Goal: Information Seeking & Learning: Learn about a topic

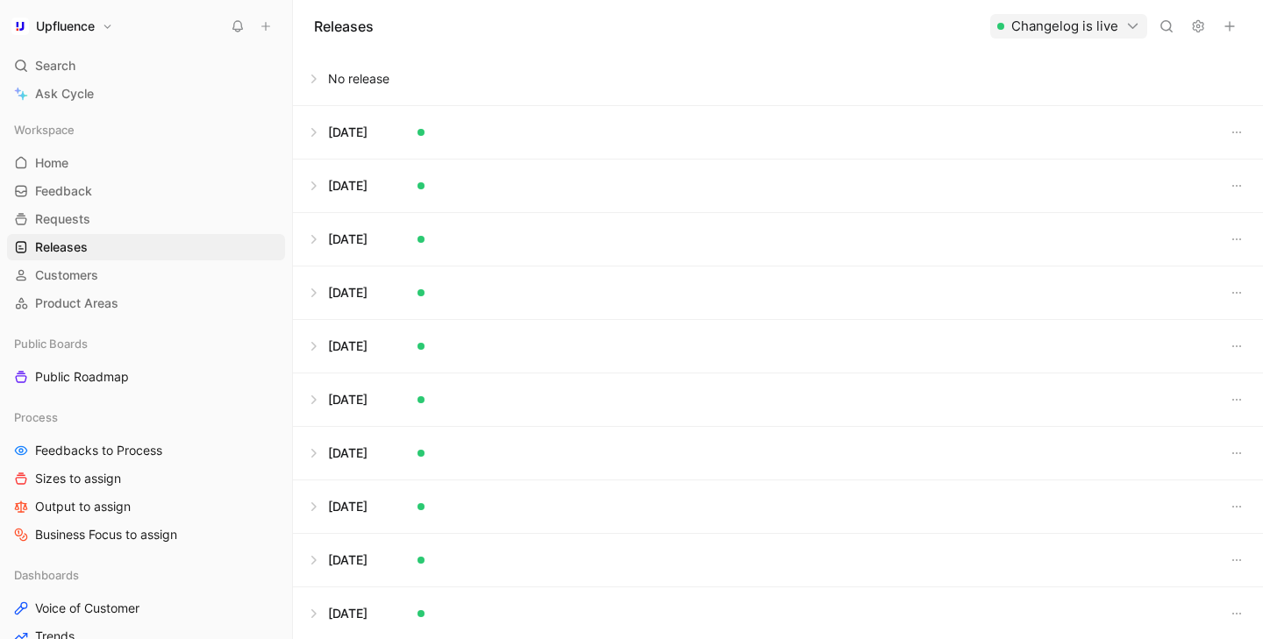
click at [318, 85] on button at bounding box center [778, 79] width 968 height 53
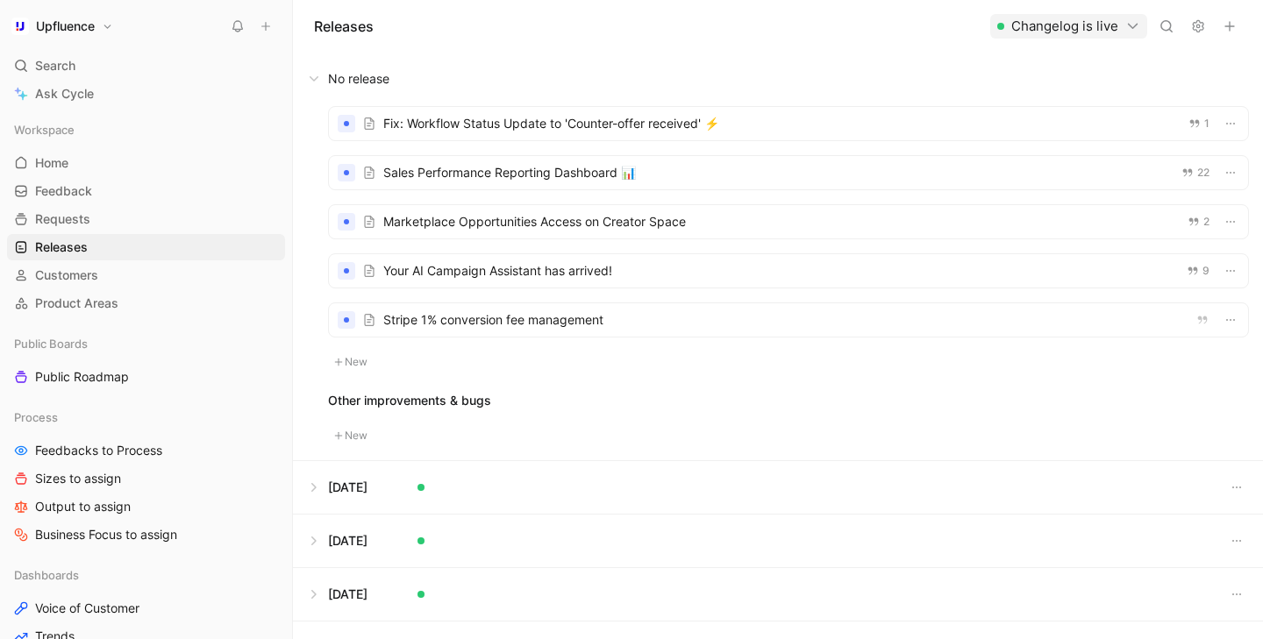
click at [315, 491] on button at bounding box center [778, 487] width 968 height 53
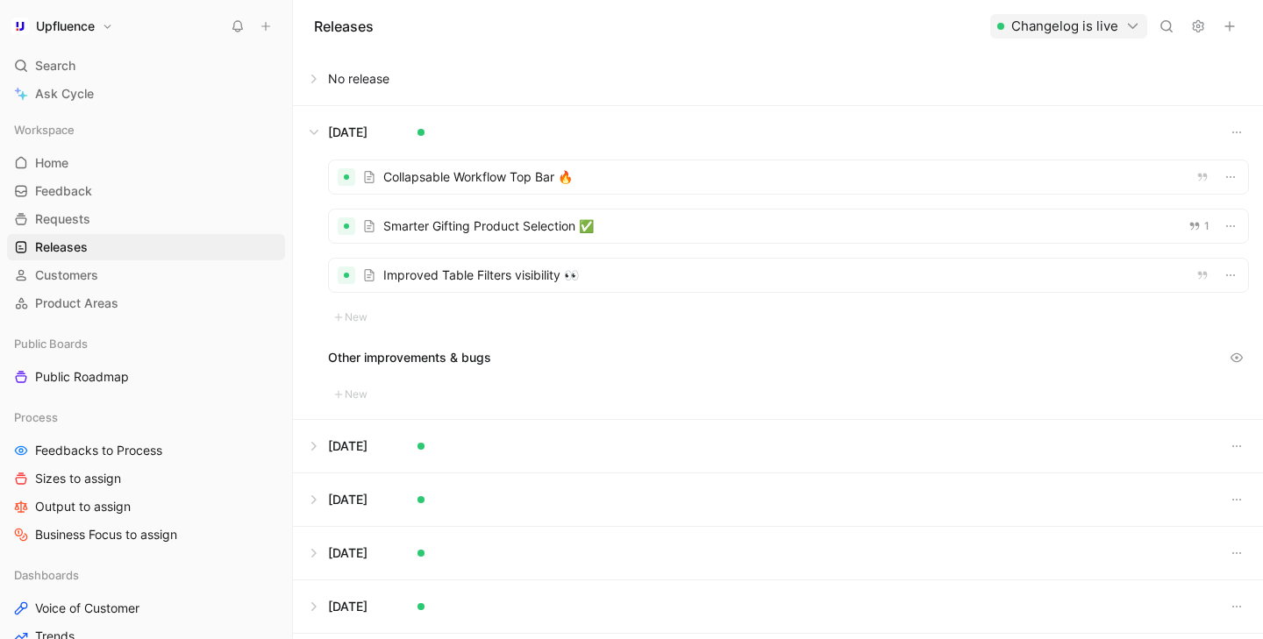
click at [315, 457] on button at bounding box center [778, 446] width 968 height 53
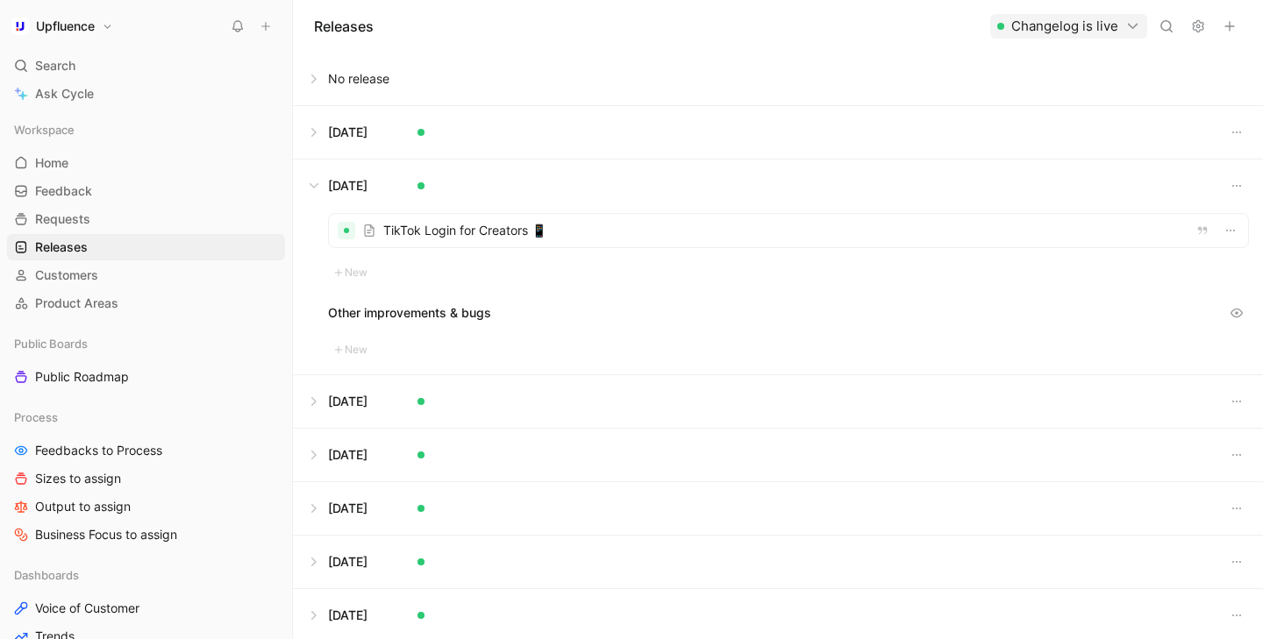
click at [313, 185] on button at bounding box center [778, 186] width 968 height 53
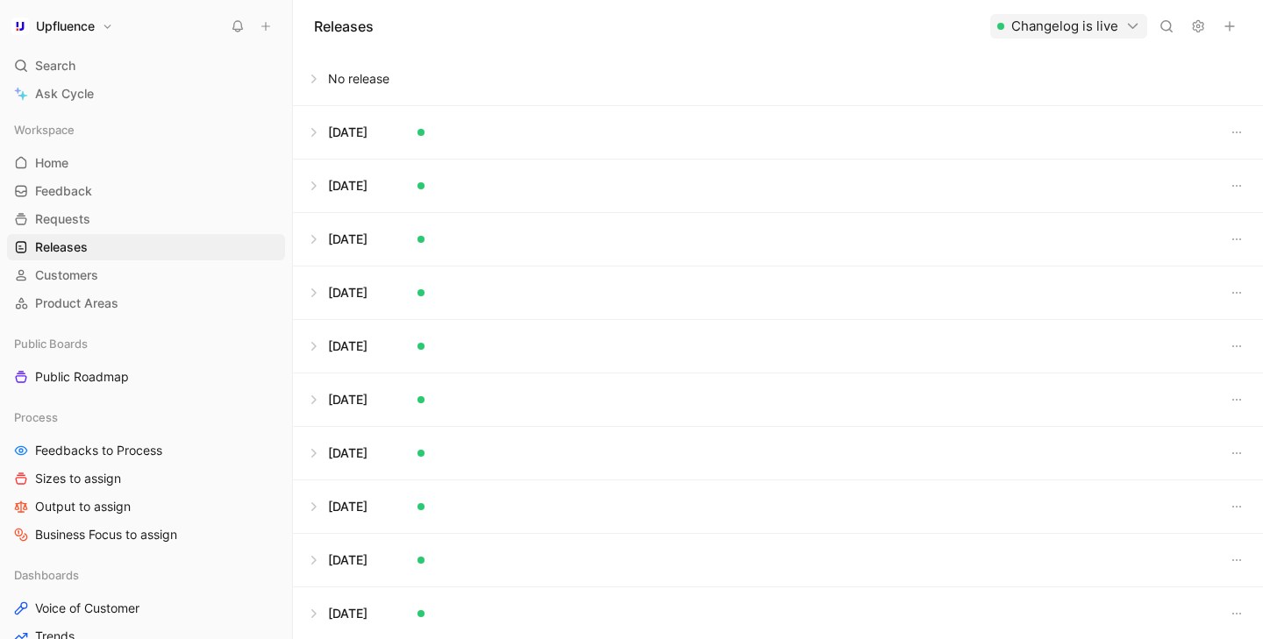
click at [315, 144] on button at bounding box center [778, 132] width 968 height 53
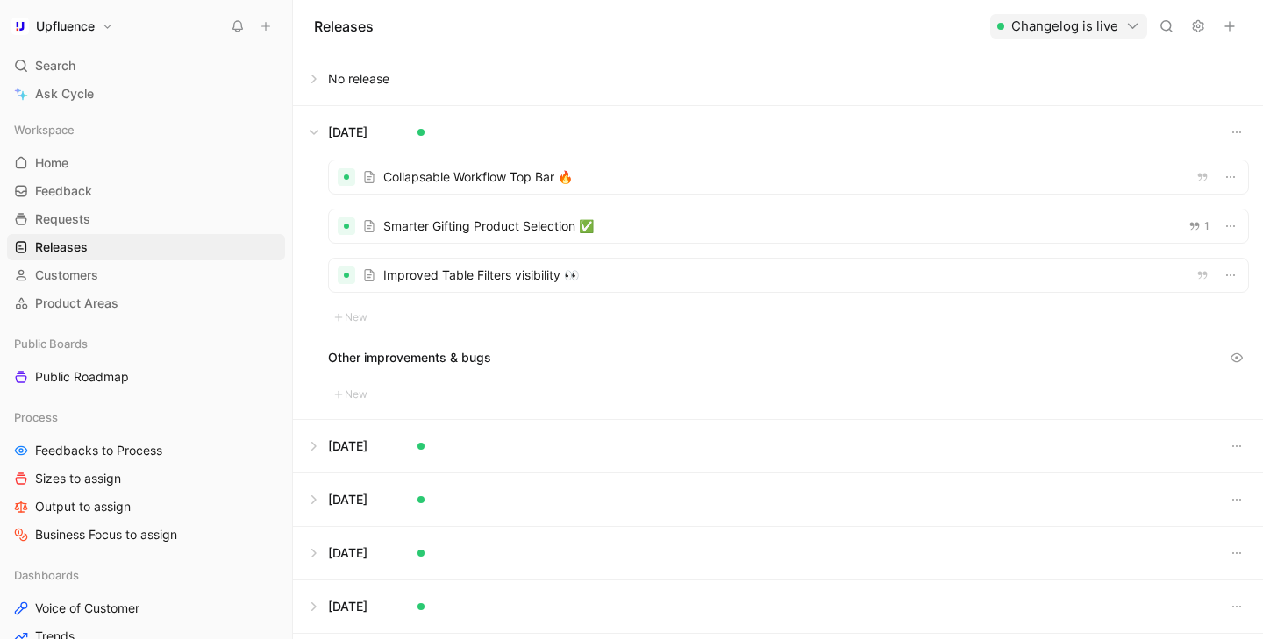
click at [315, 144] on button at bounding box center [778, 132] width 968 height 53
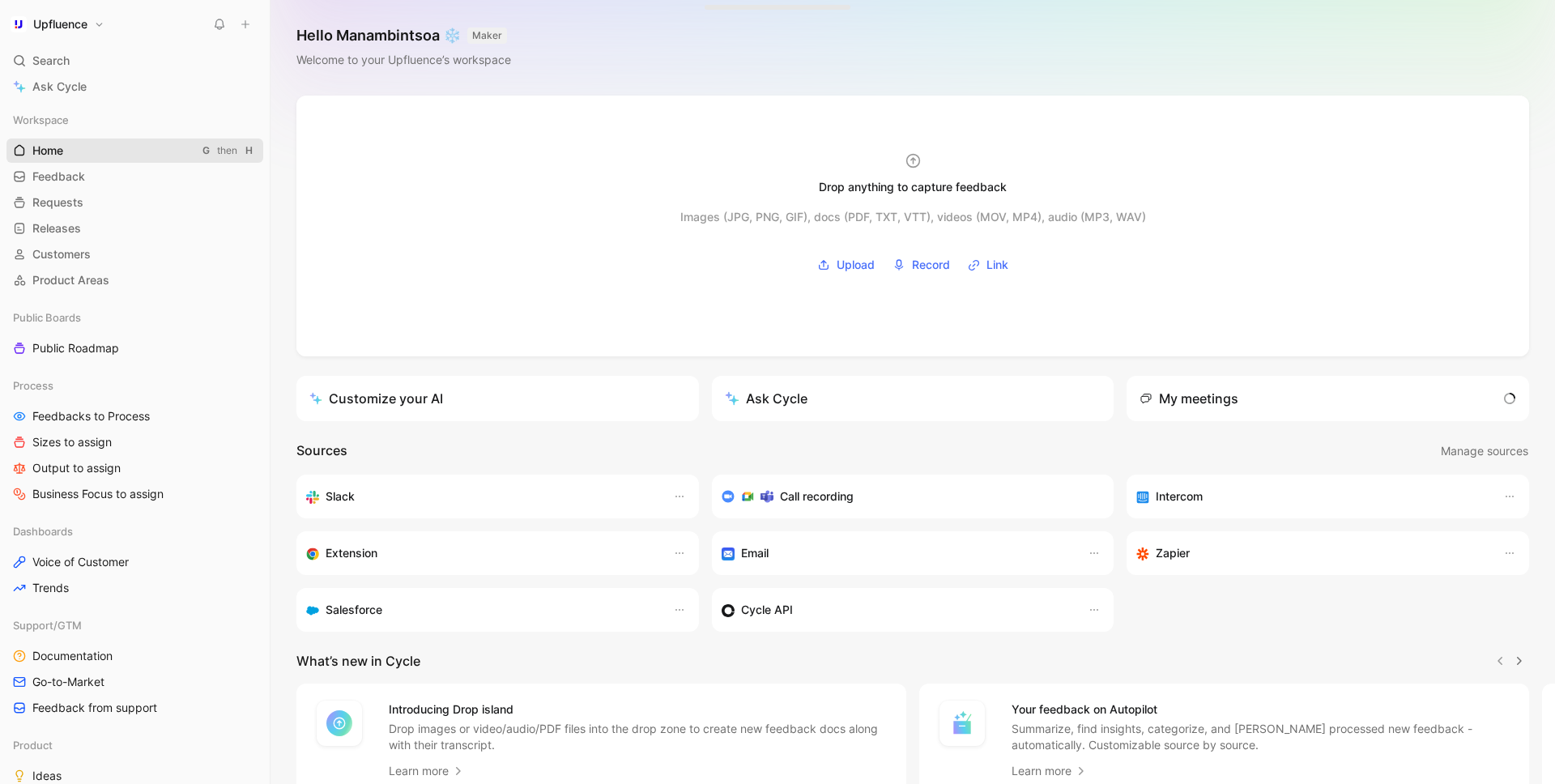
click at [128, 154] on link "Home G then H" at bounding box center [135, 151] width 257 height 24
click at [97, 221] on link "Releases G then L" at bounding box center [135, 228] width 257 height 24
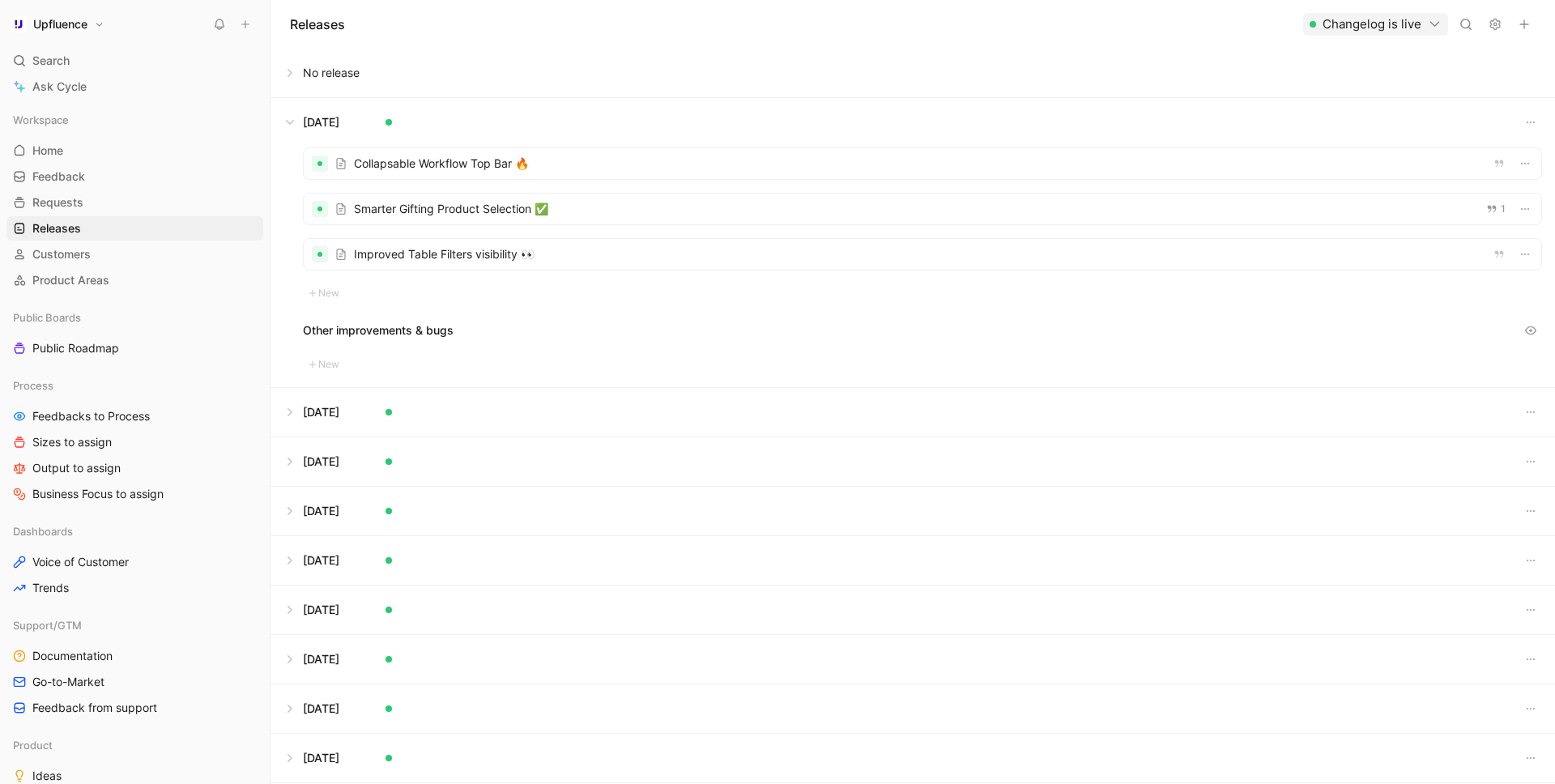
click at [287, 416] on button at bounding box center [913, 412] width 1283 height 49
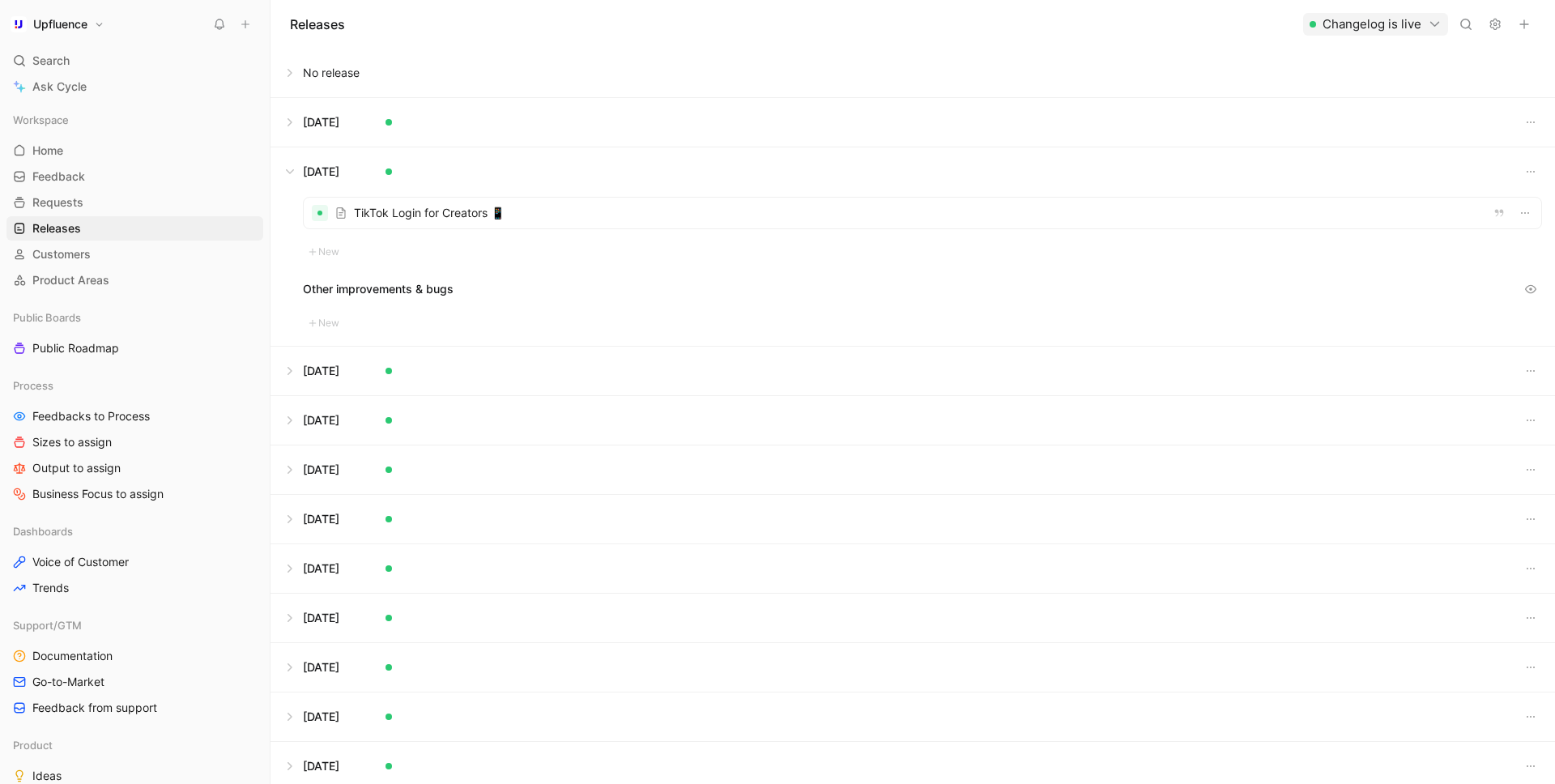
click at [289, 373] on button at bounding box center [913, 370] width 1283 height 49
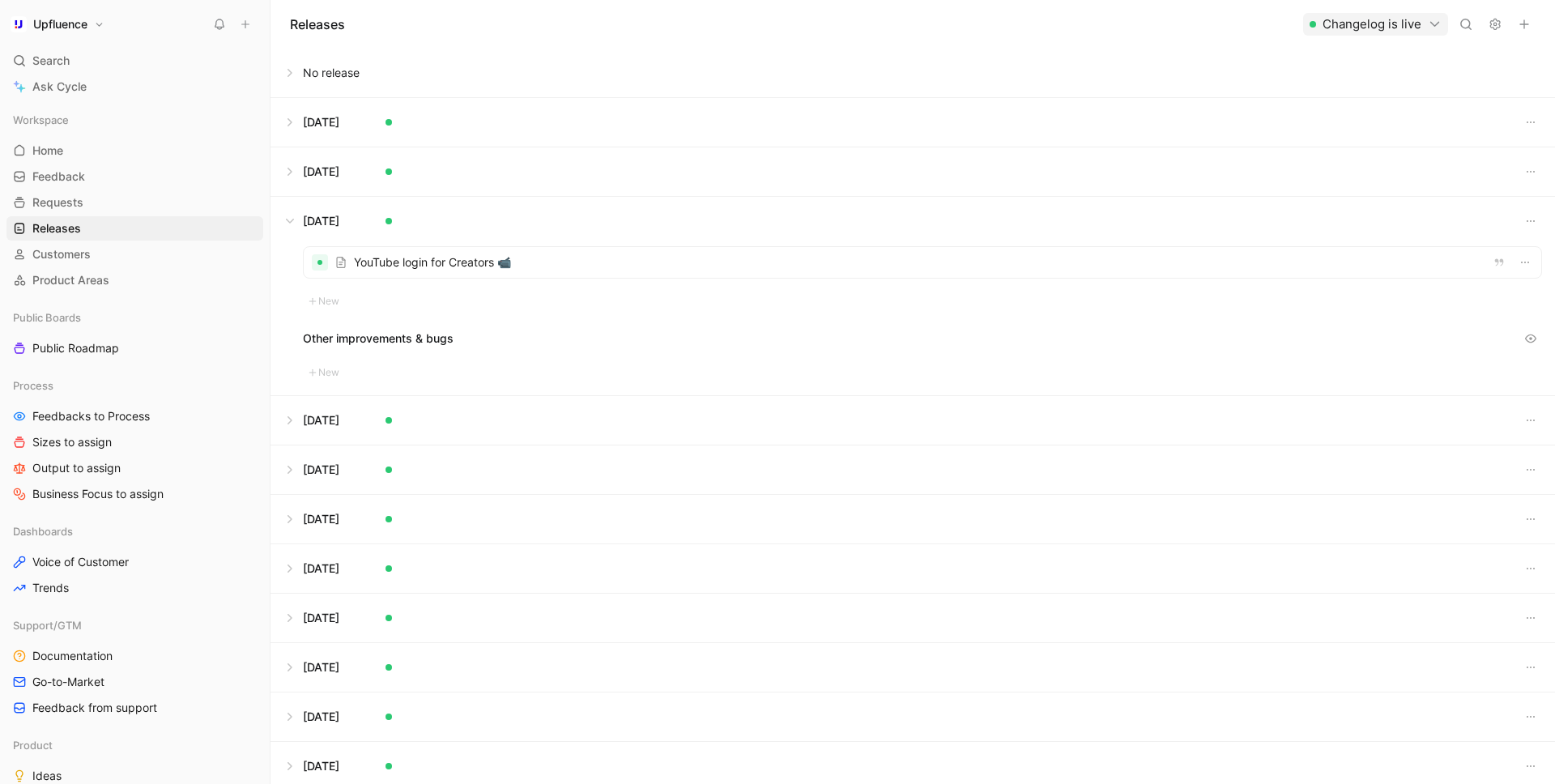
click at [288, 392] on div "YouTube login for Creators 📹 New Other improvements & bugs New" at bounding box center [913, 320] width 1285 height 150
click at [286, 413] on button at bounding box center [913, 420] width 1283 height 49
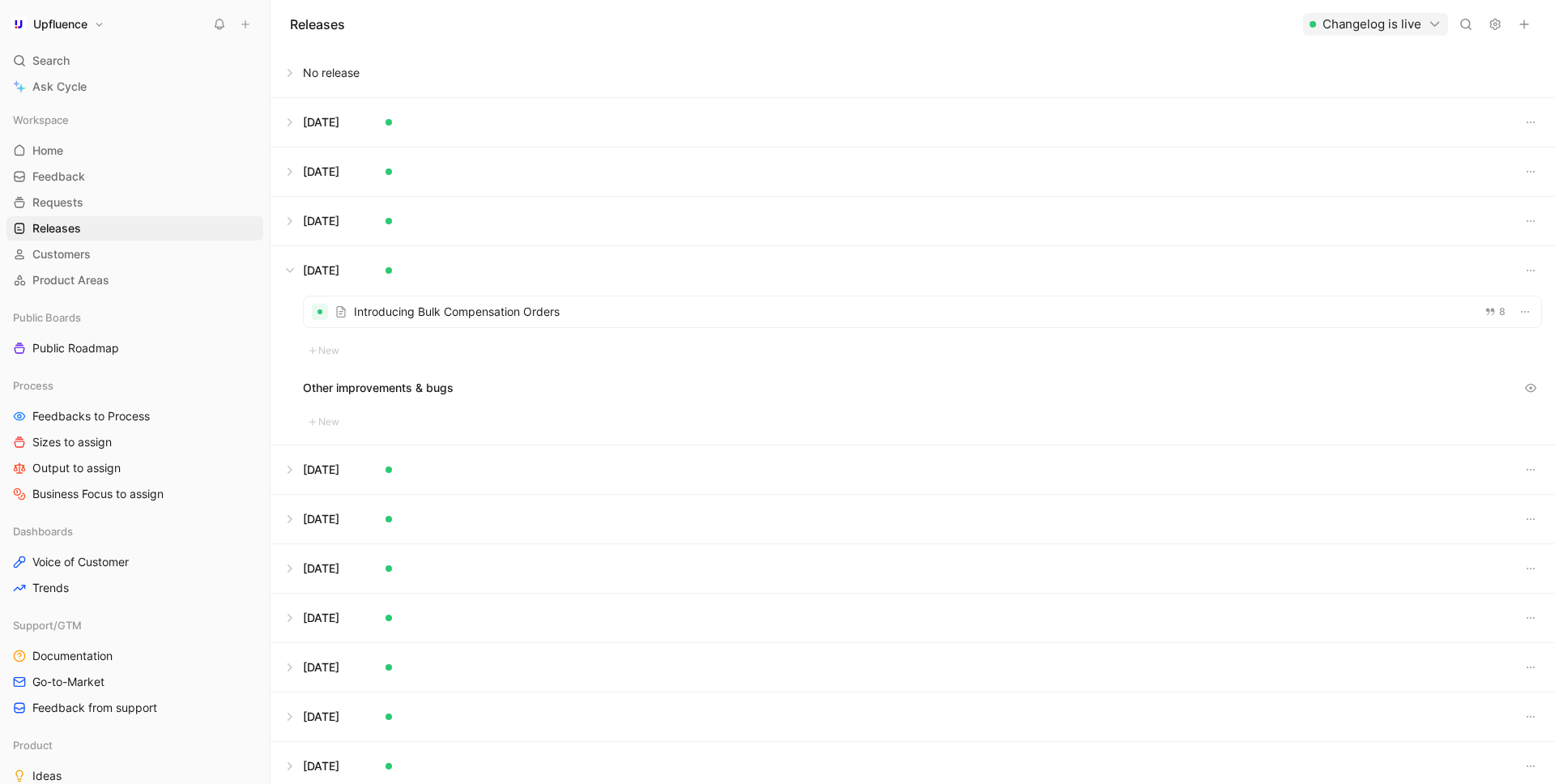
click at [290, 226] on button at bounding box center [913, 221] width 1283 height 49
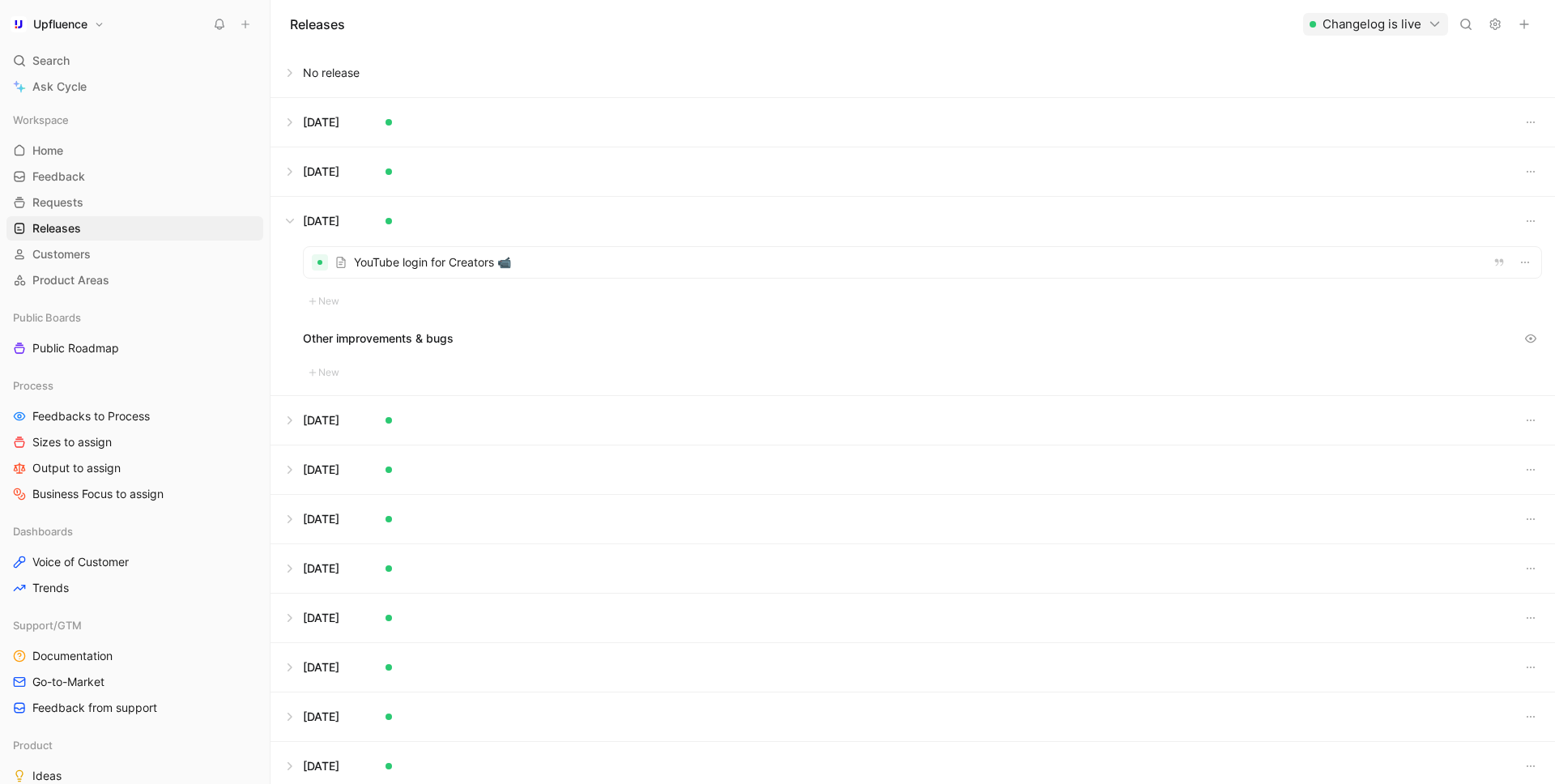
click at [293, 176] on button at bounding box center [913, 172] width 1283 height 49
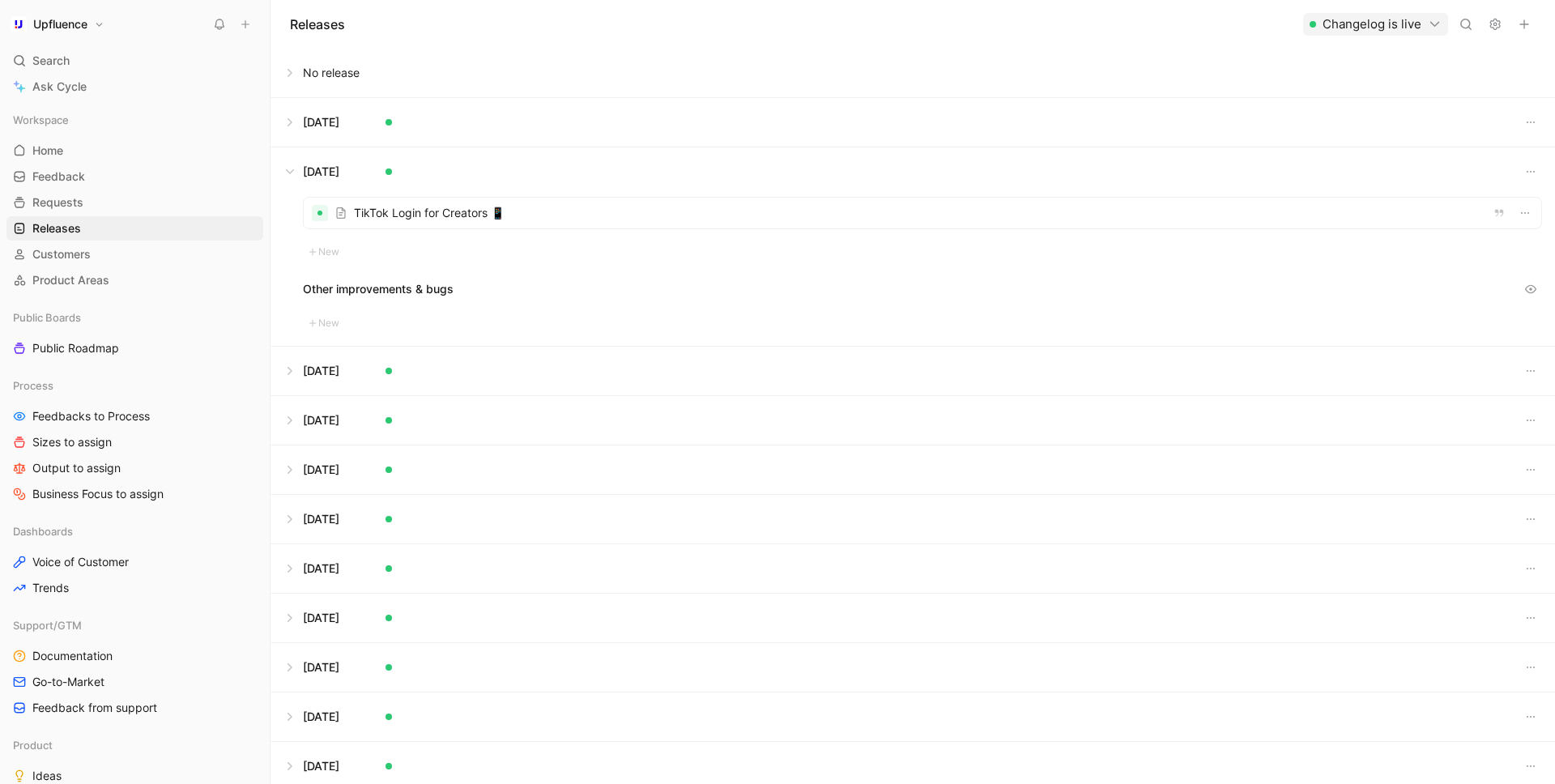
click at [298, 126] on button at bounding box center [913, 122] width 1283 height 49
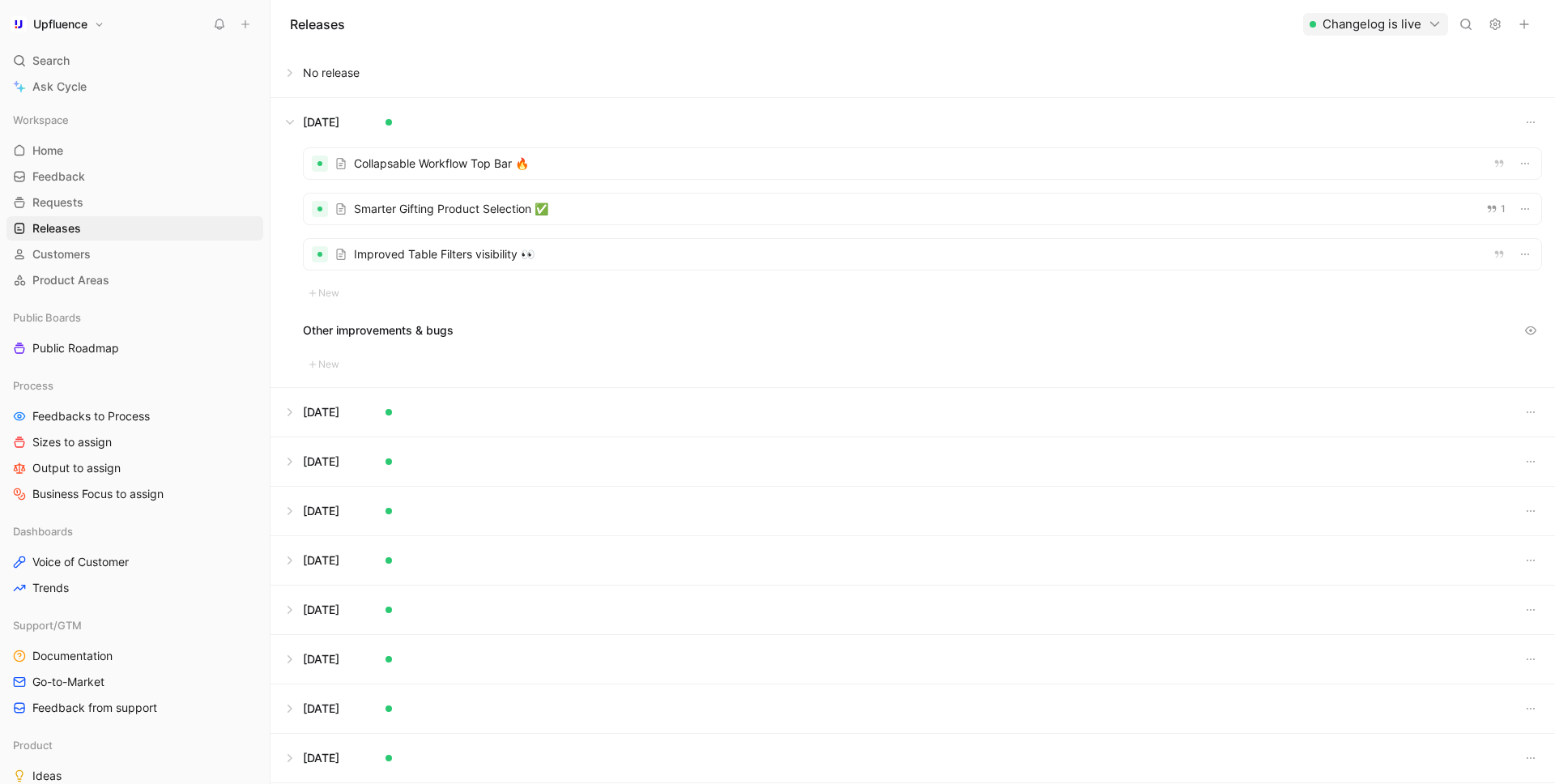
click at [293, 121] on button at bounding box center [913, 122] width 1283 height 49
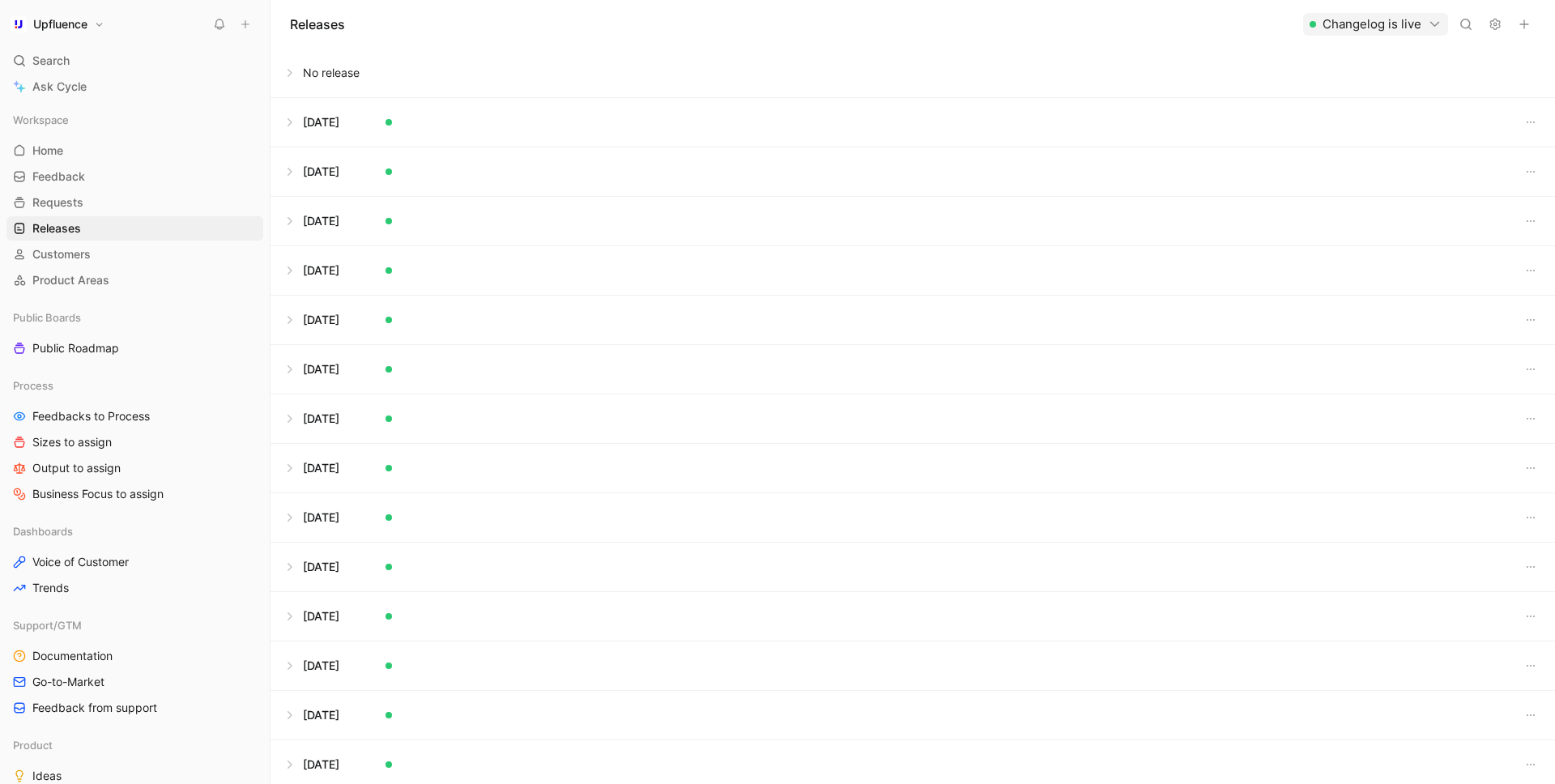
click at [293, 121] on button at bounding box center [913, 122] width 1283 height 49
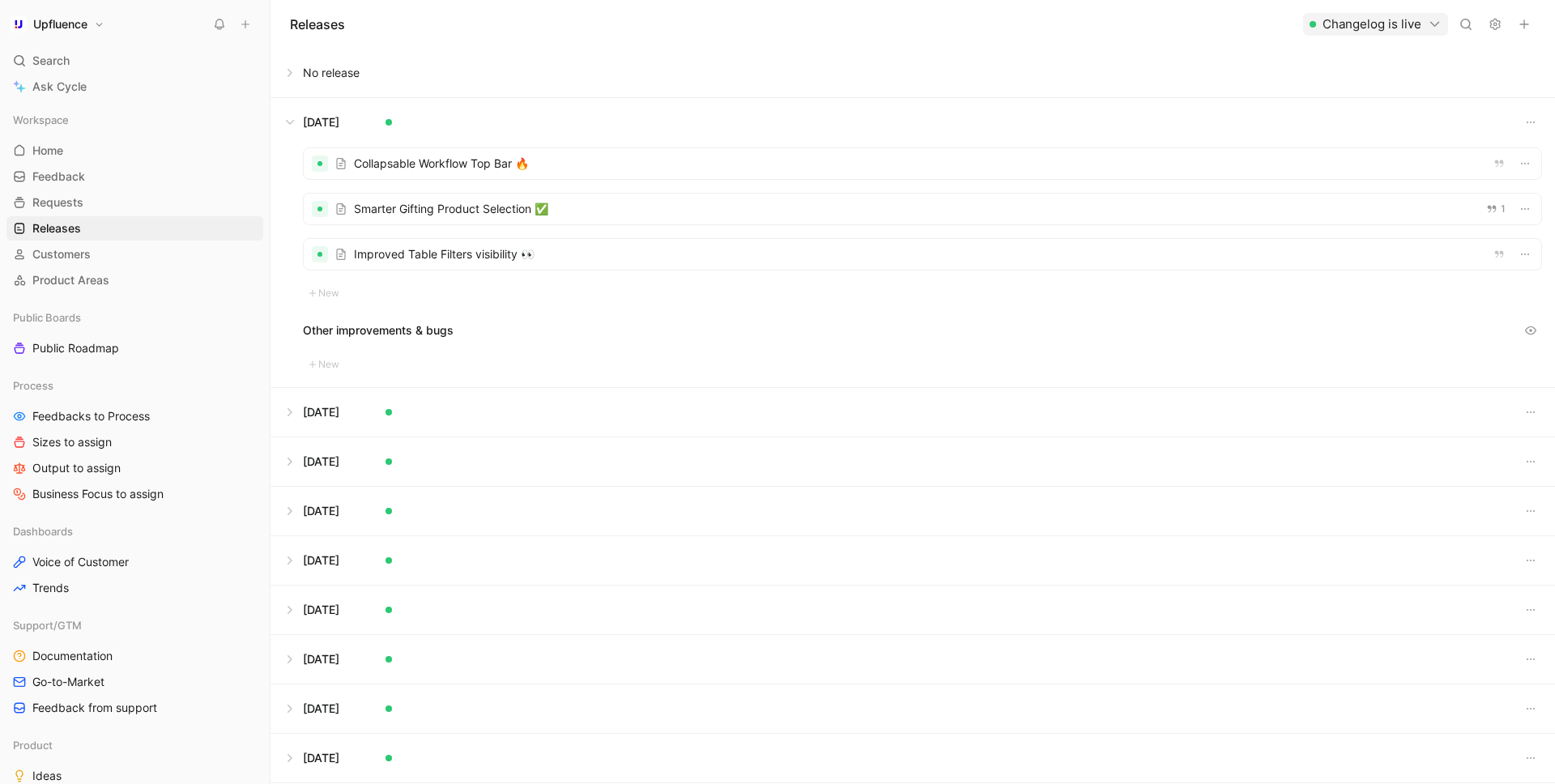
click at [293, 121] on button at bounding box center [913, 122] width 1283 height 49
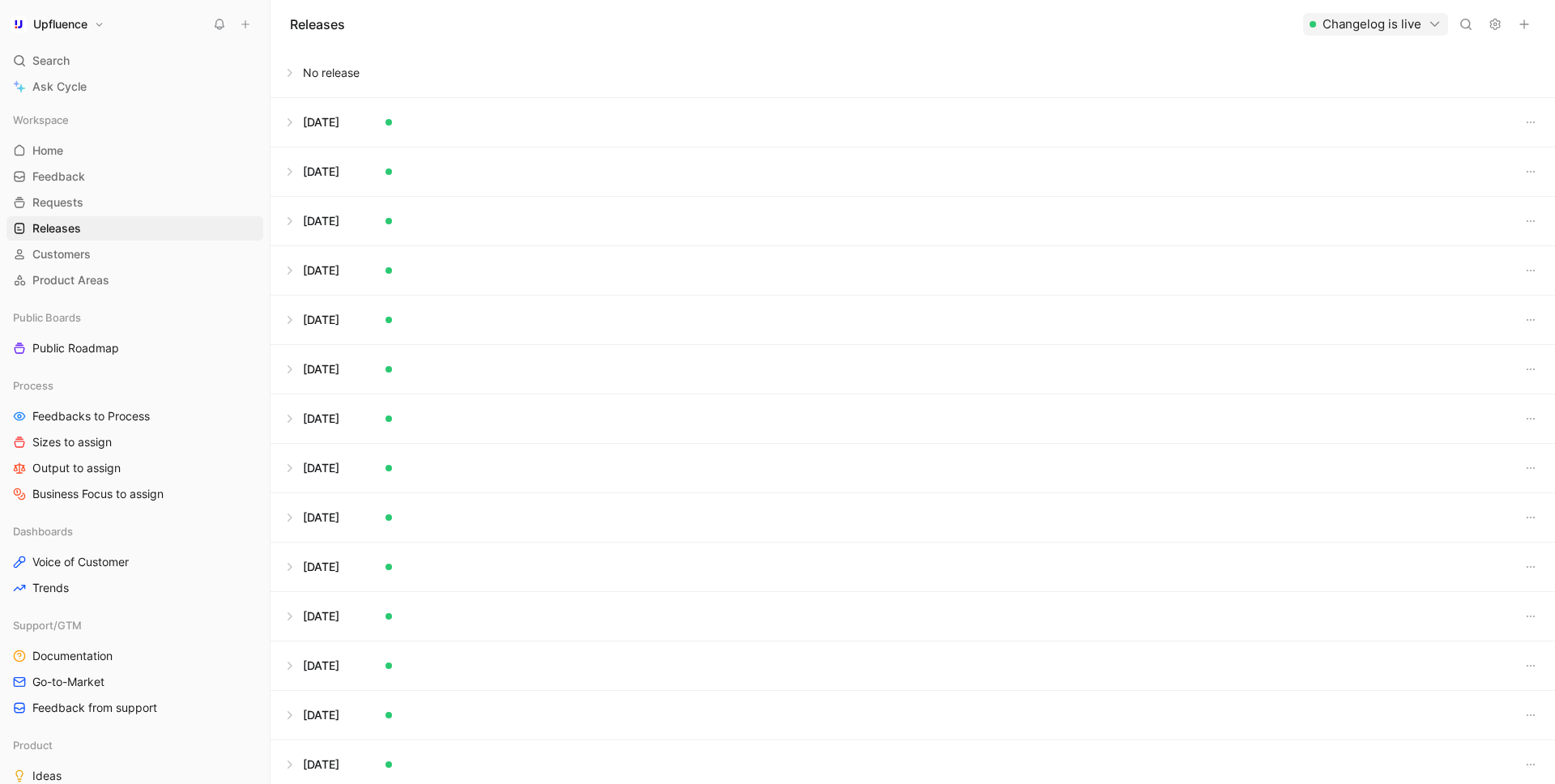
click at [293, 69] on button at bounding box center [913, 73] width 1283 height 49
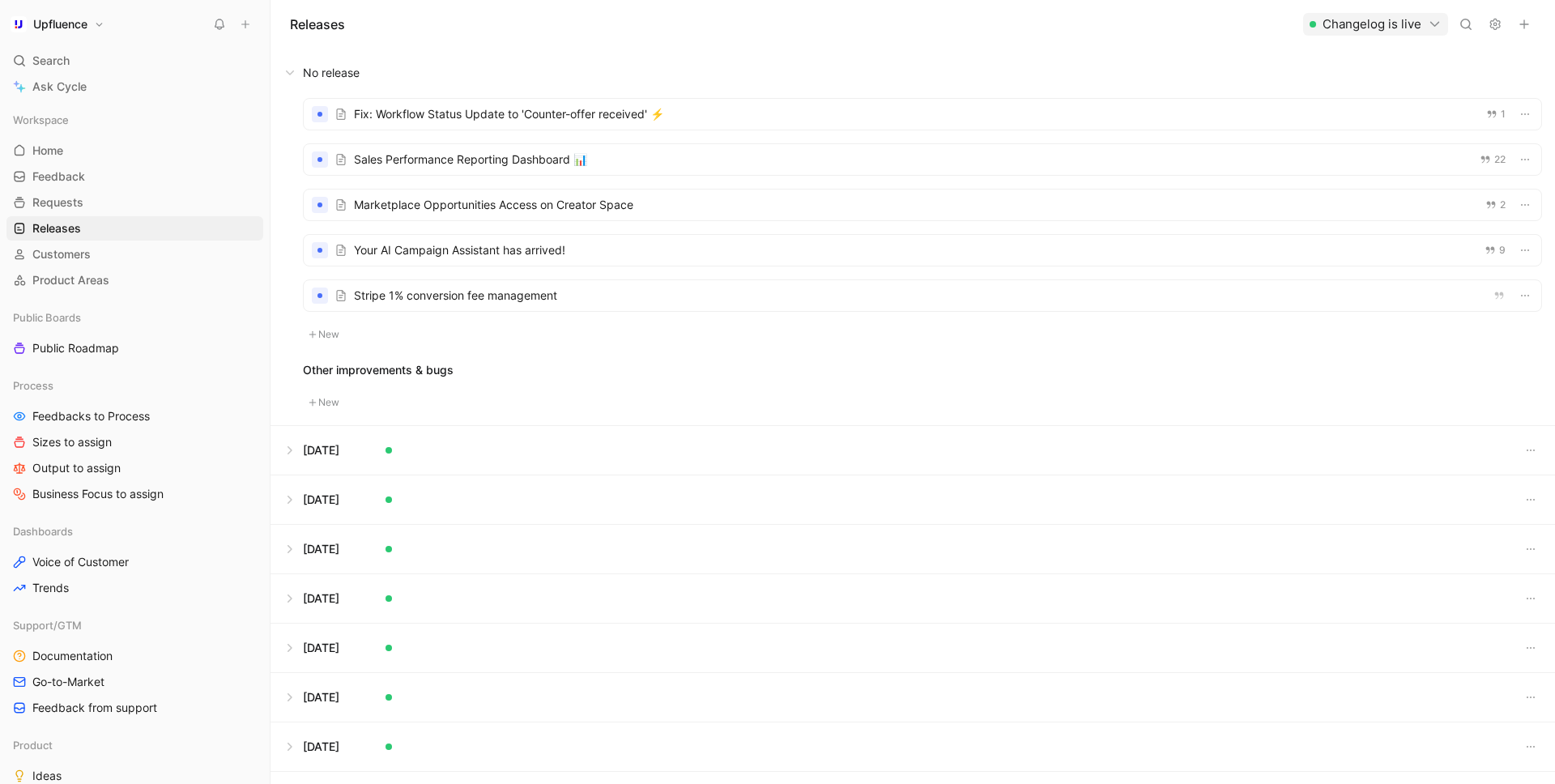
click at [293, 69] on button at bounding box center [913, 73] width 1283 height 49
